Goal: Task Accomplishment & Management: Manage account settings

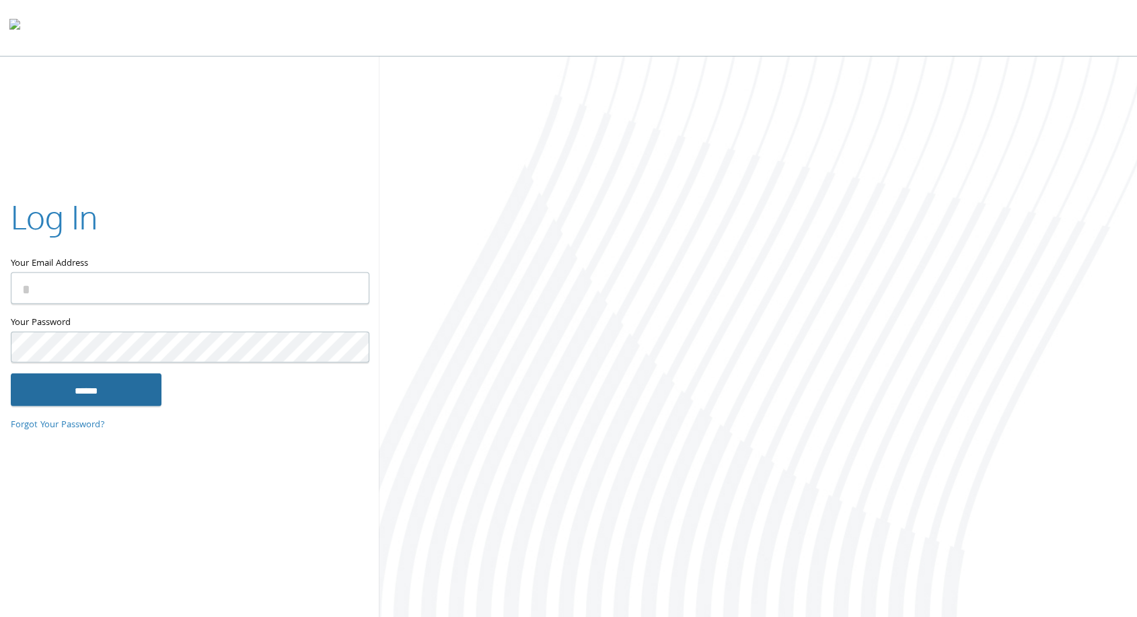
type input "**********"
click at [122, 400] on input "******" at bounding box center [86, 389] width 151 height 32
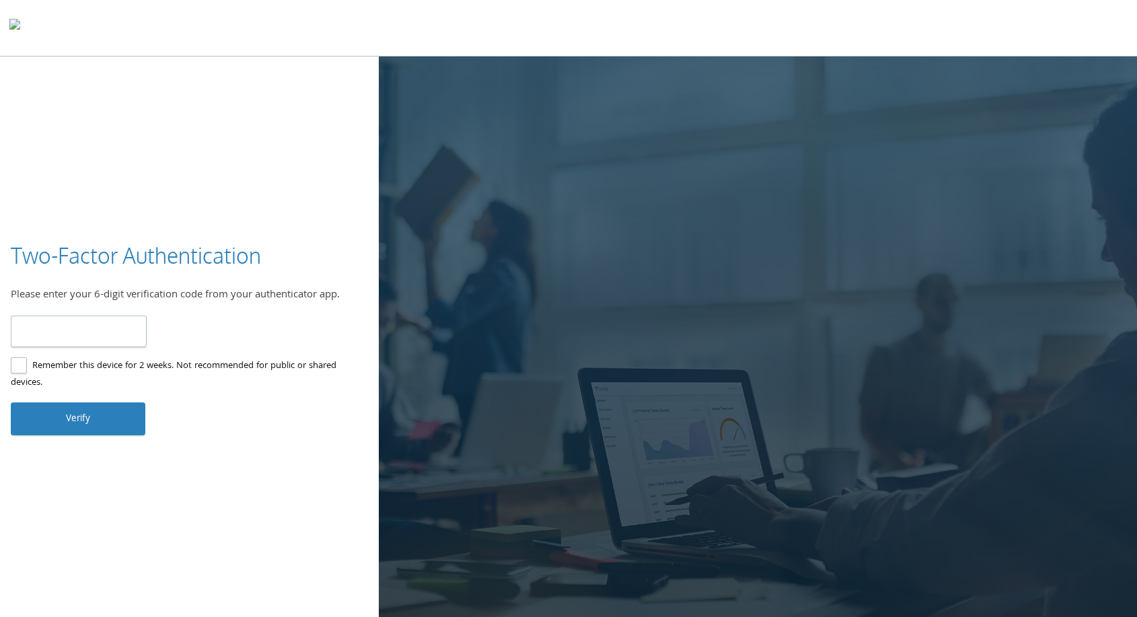
type input "******"
